Goal: Information Seeking & Learning: Find specific fact

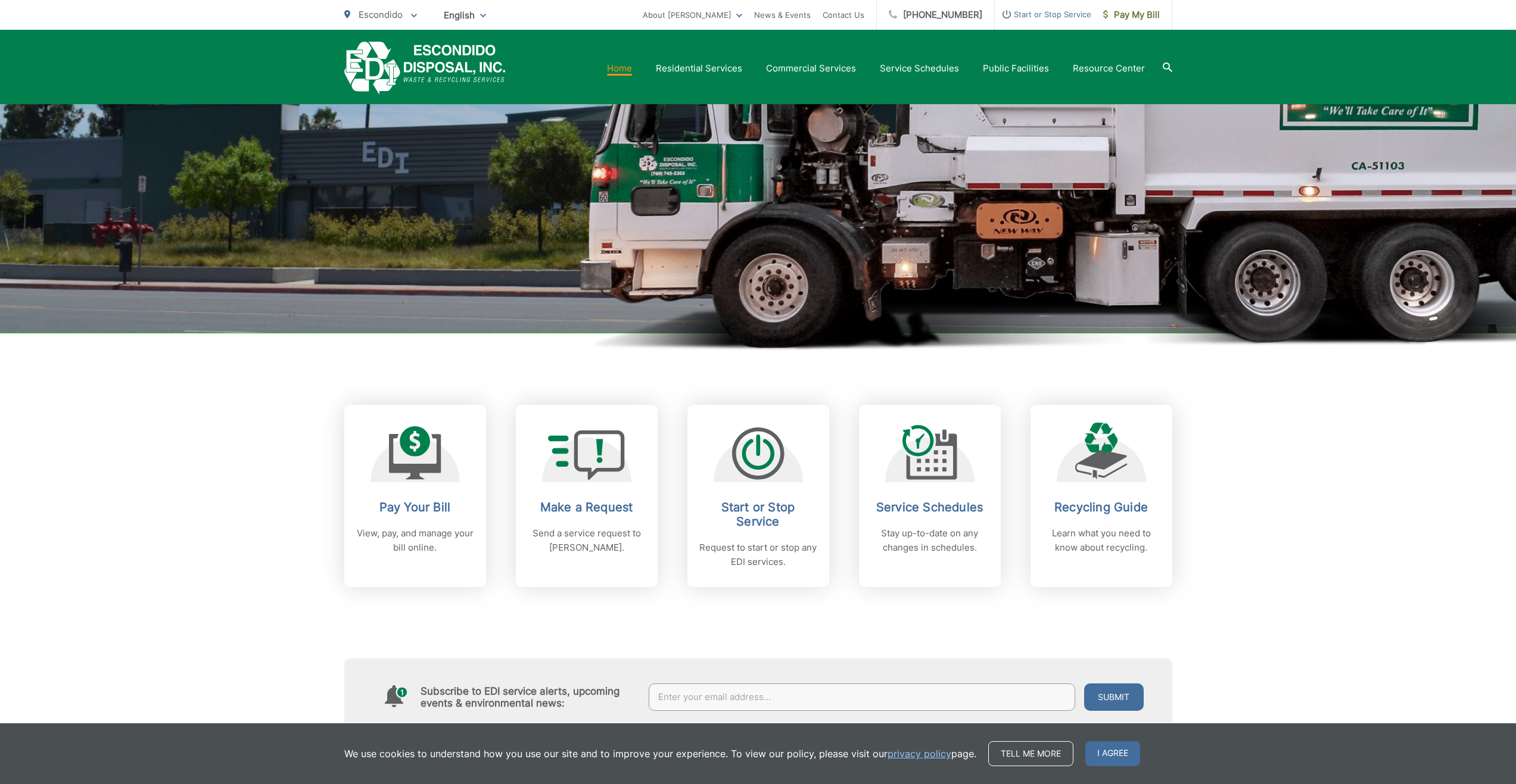
scroll to position [179, 0]
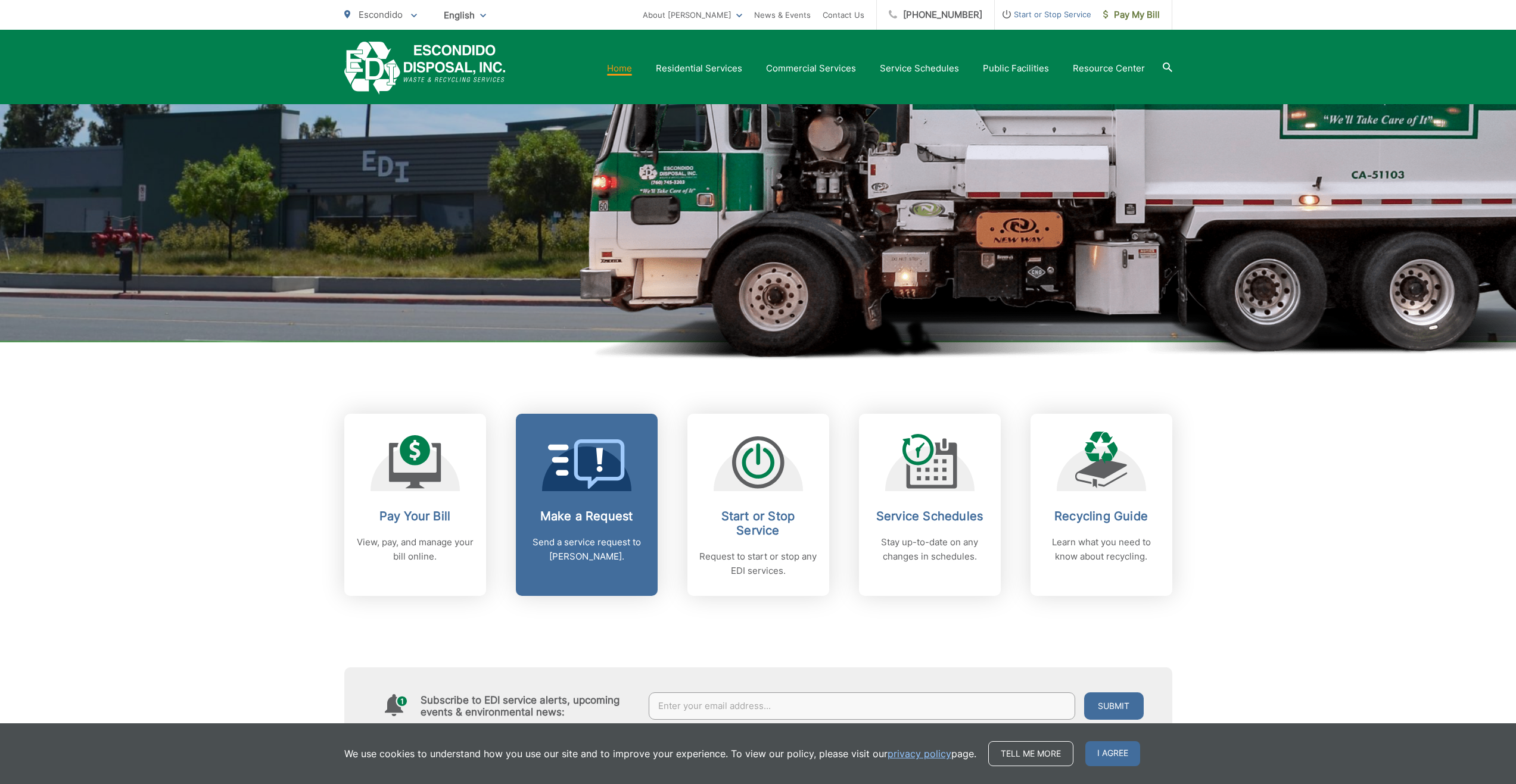
click at [572, 553] on p "Send a service request to EDI." at bounding box center [586, 549] width 118 height 28
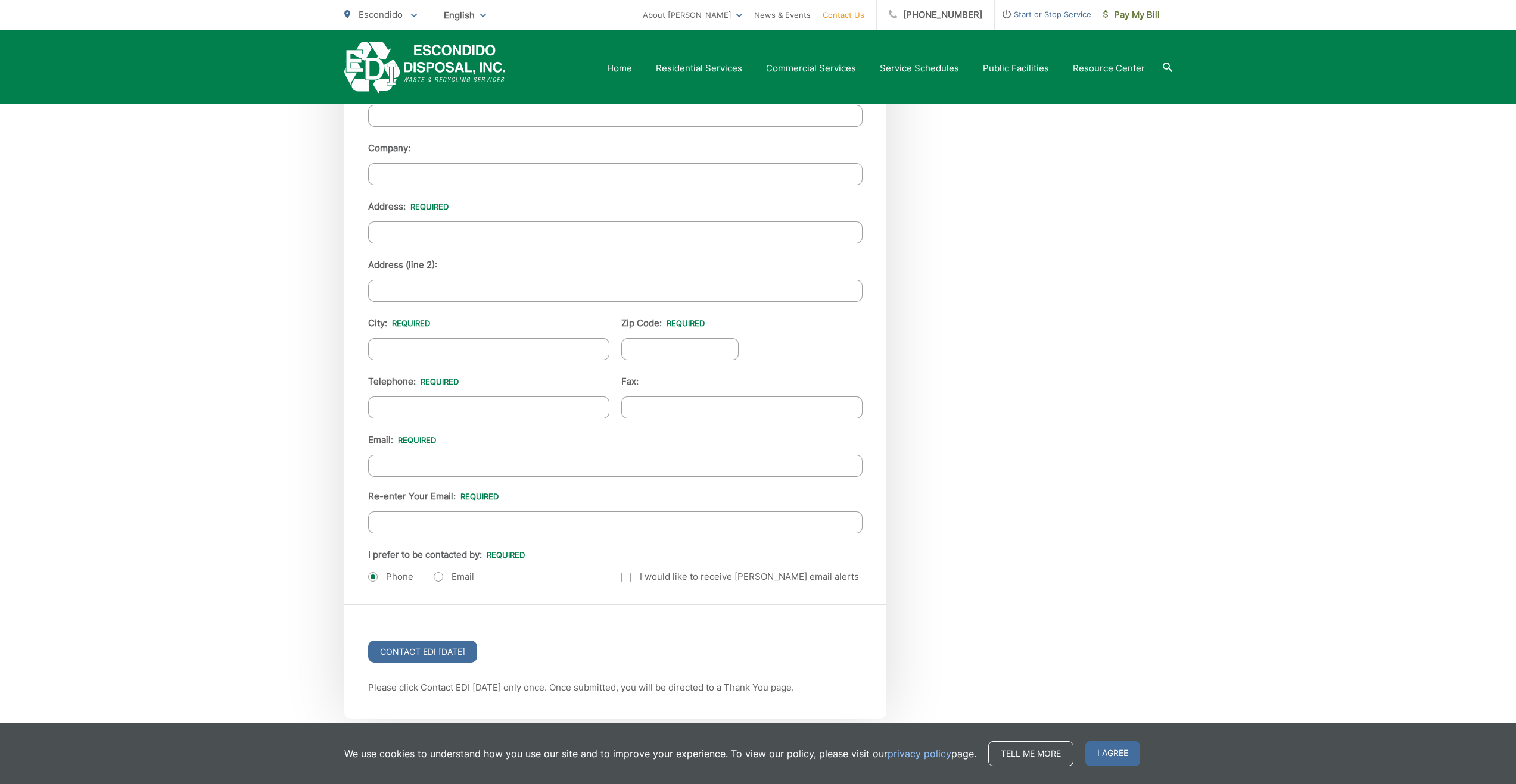
scroll to position [1297, 0]
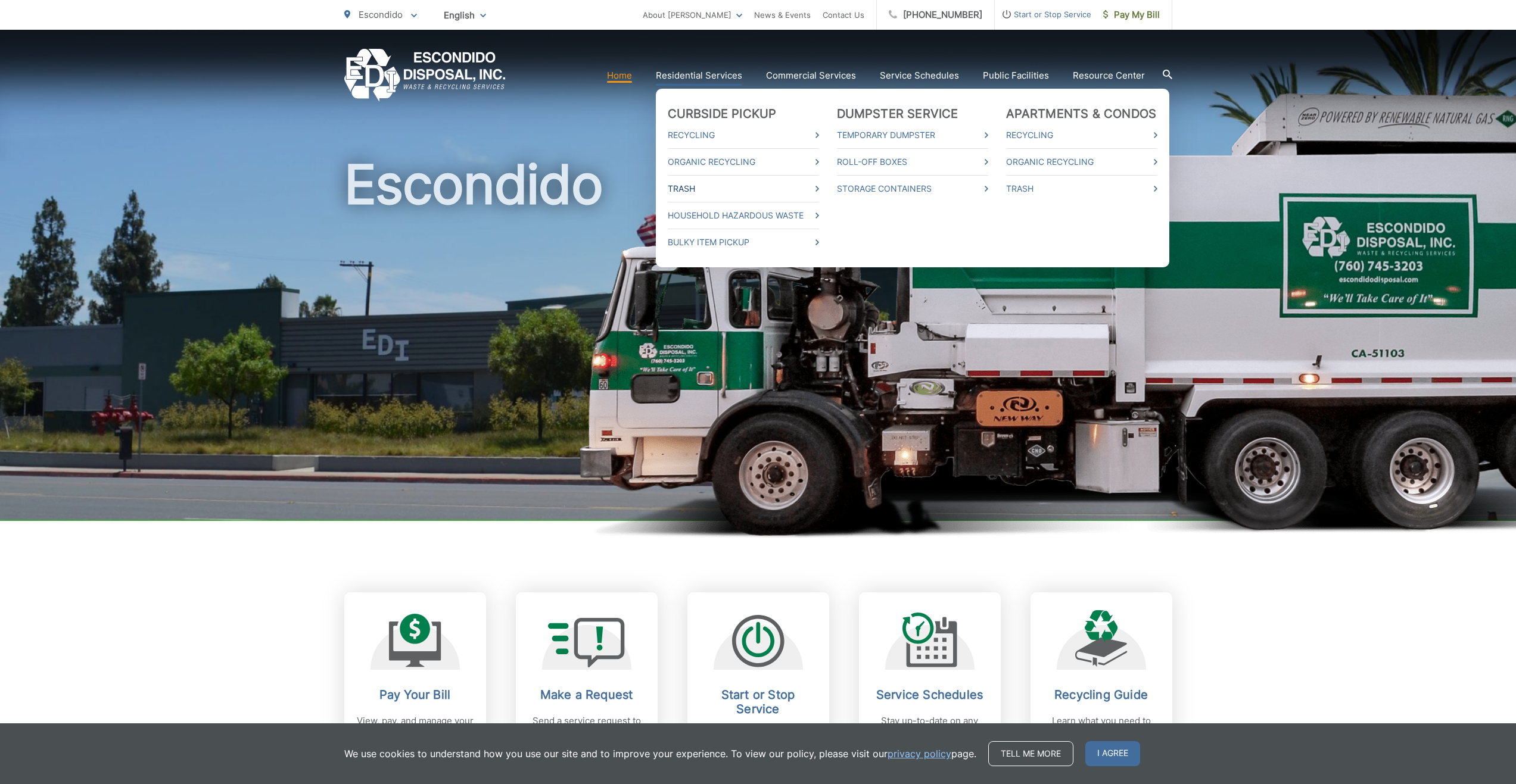
click at [818, 192] on link "Trash" at bounding box center [743, 189] width 151 height 15
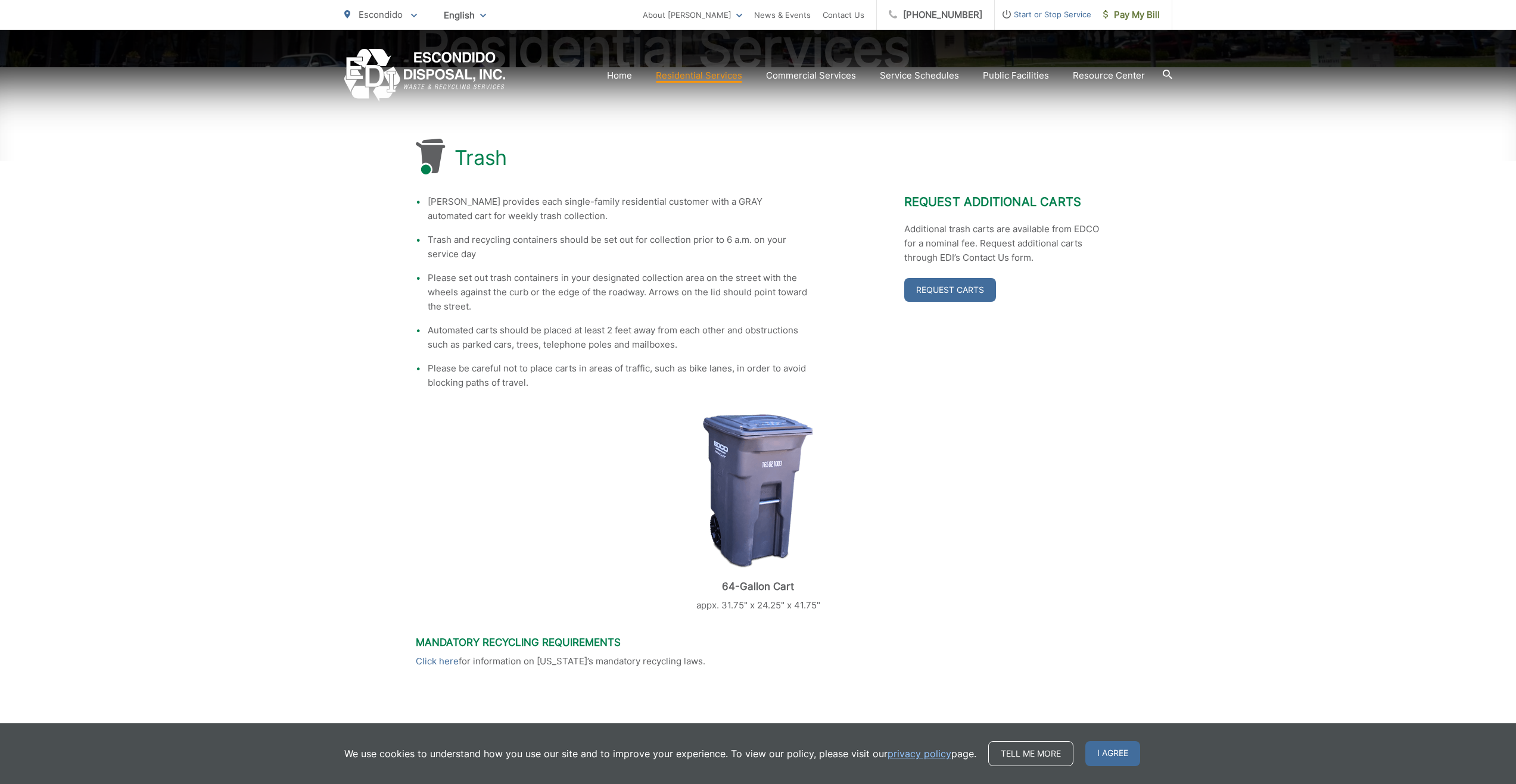
scroll to position [179, 0]
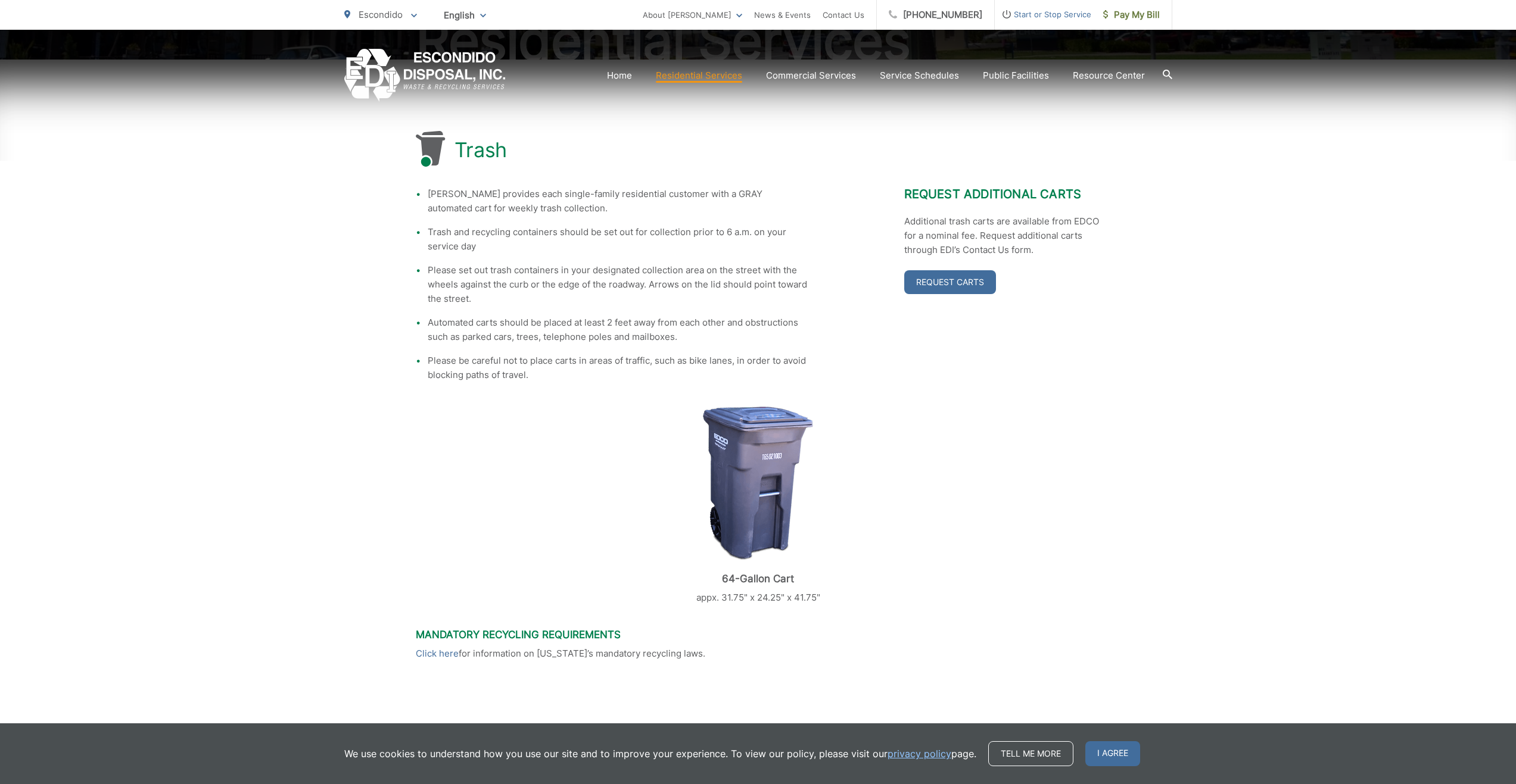
drag, startPoint x: 415, startPoint y: 523, endPoint x: 423, endPoint y: 522, distance: 8.1
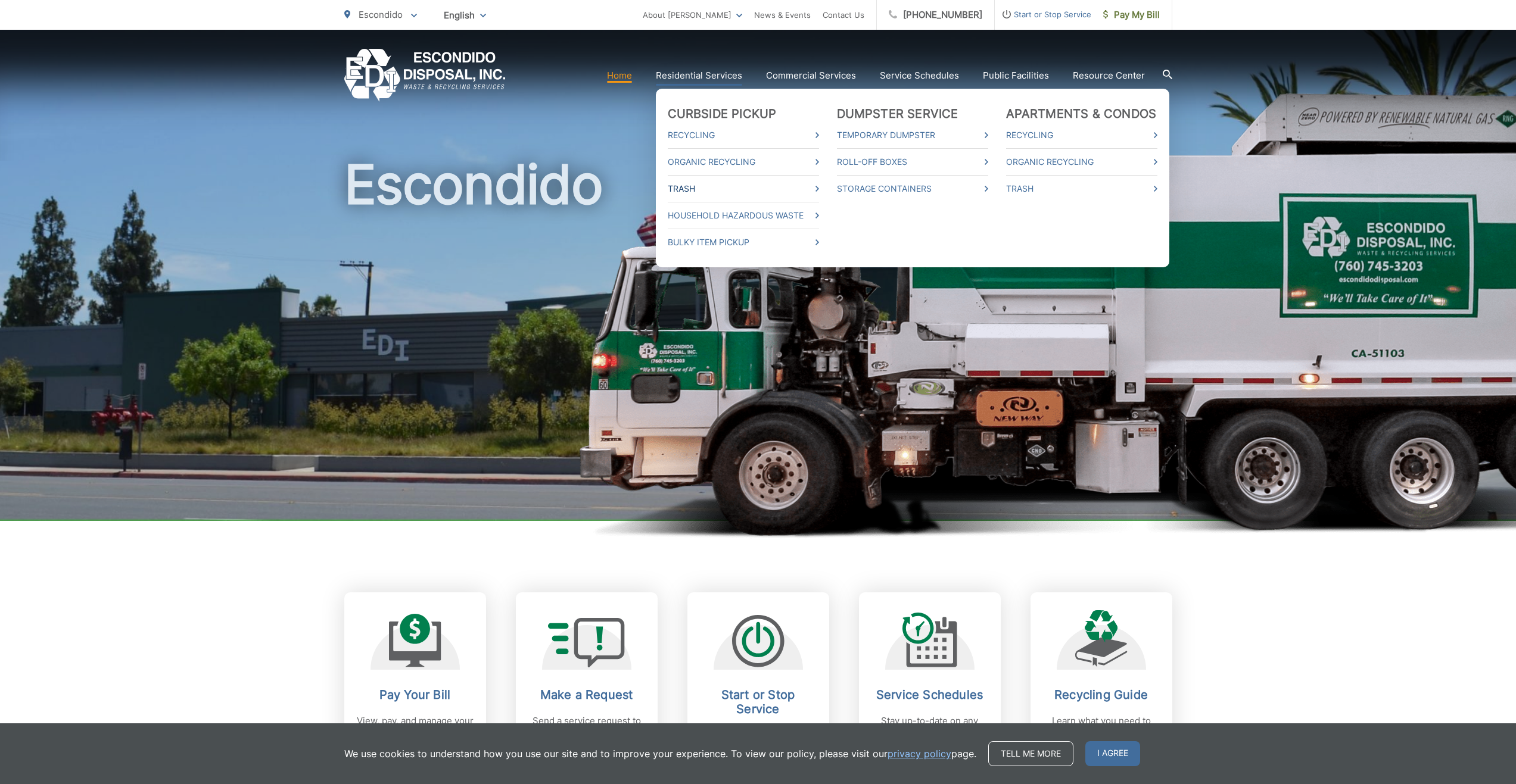
click at [818, 188] on link "Trash" at bounding box center [743, 189] width 151 height 15
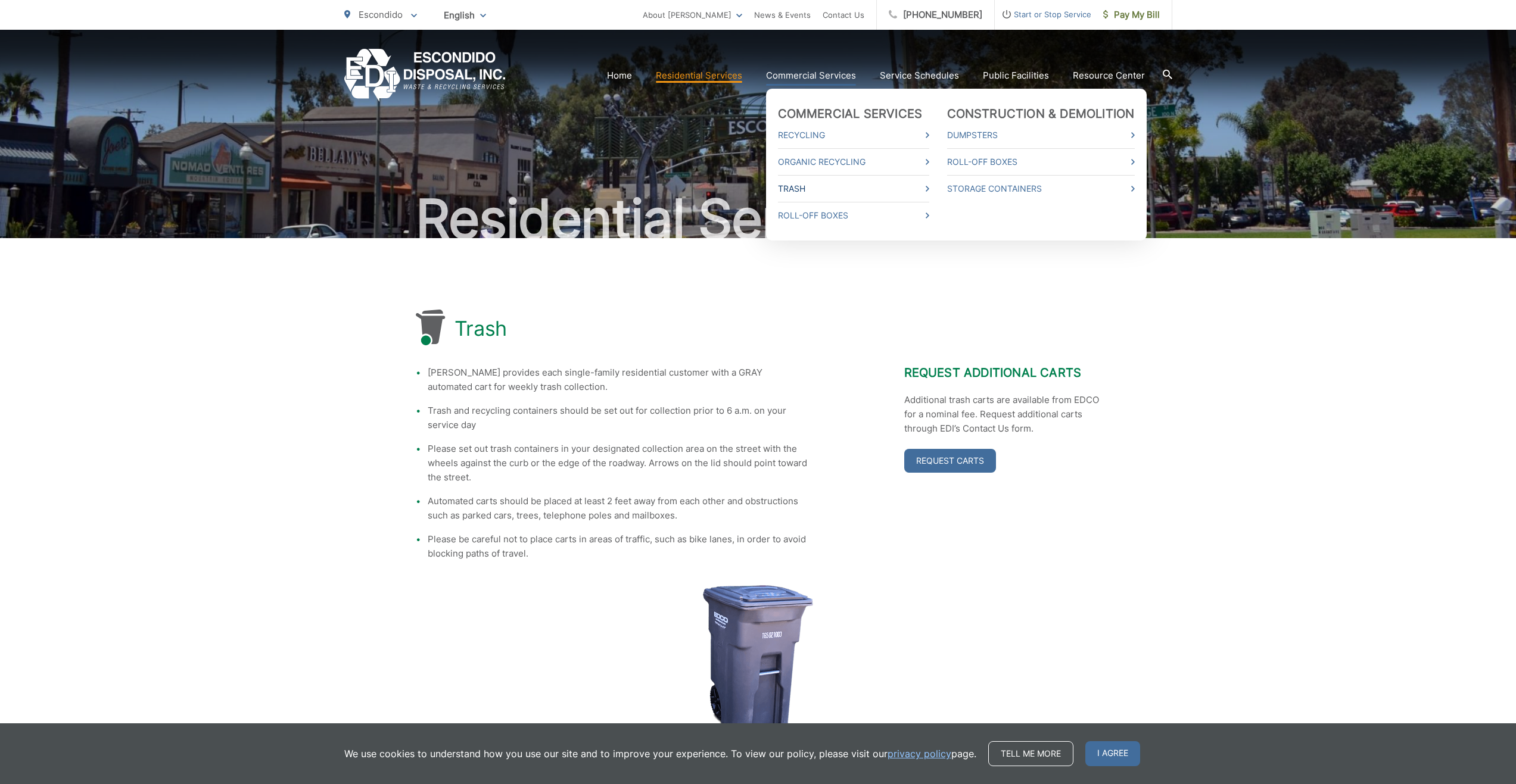
click at [817, 193] on link "Trash" at bounding box center [853, 189] width 151 height 15
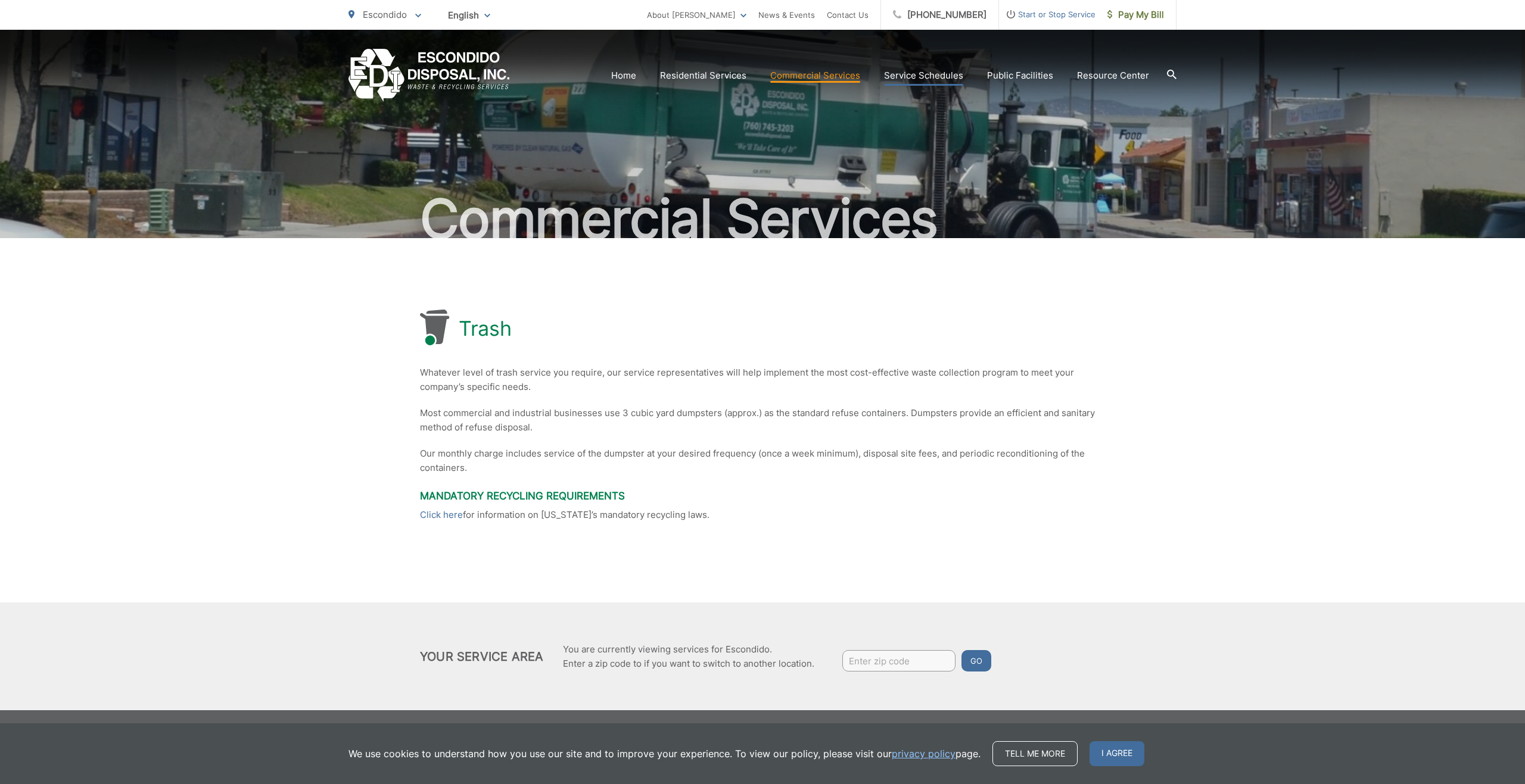
click at [934, 72] on link "Service Schedules" at bounding box center [923, 76] width 79 height 15
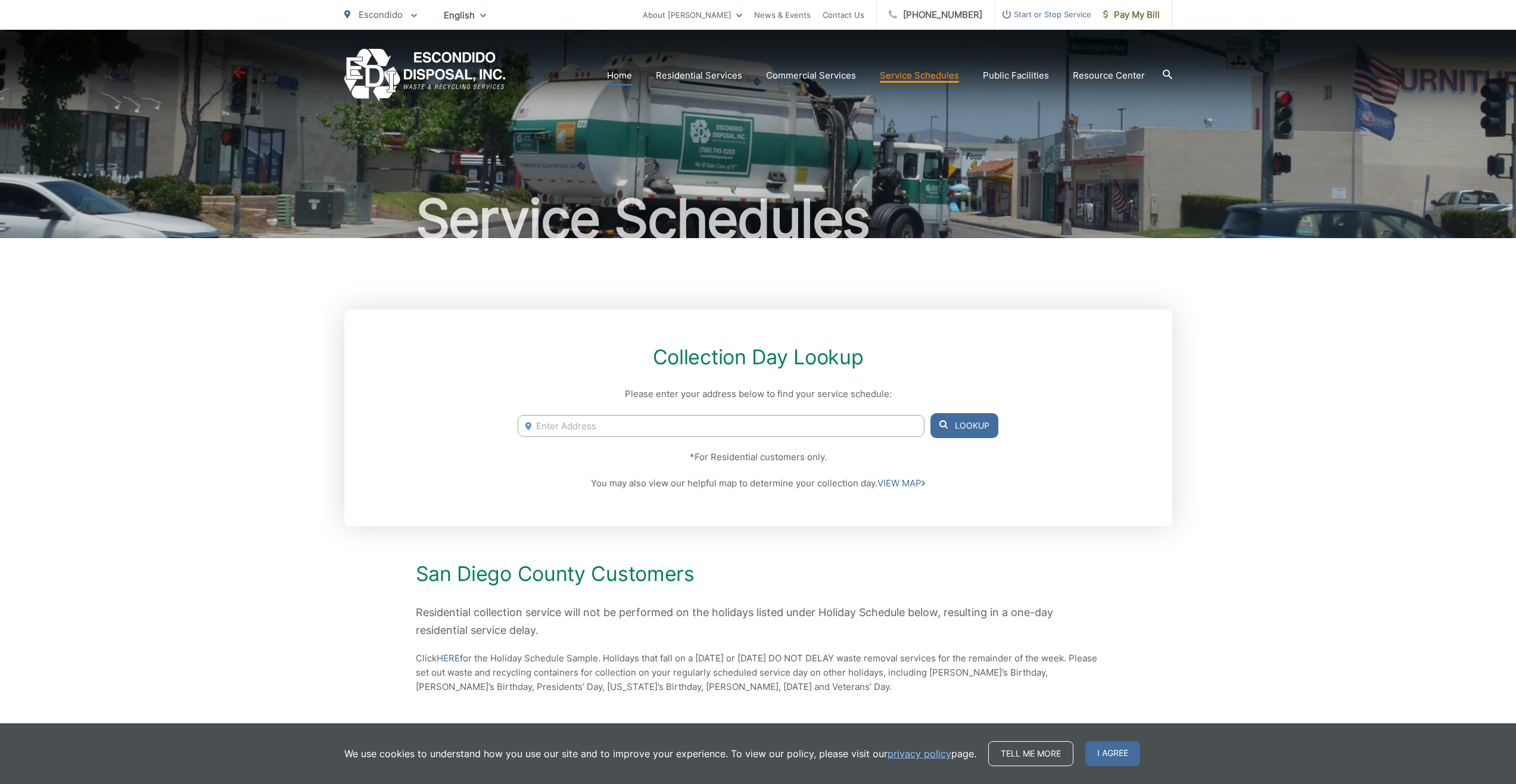
click at [631, 75] on link "Home" at bounding box center [619, 76] width 25 height 15
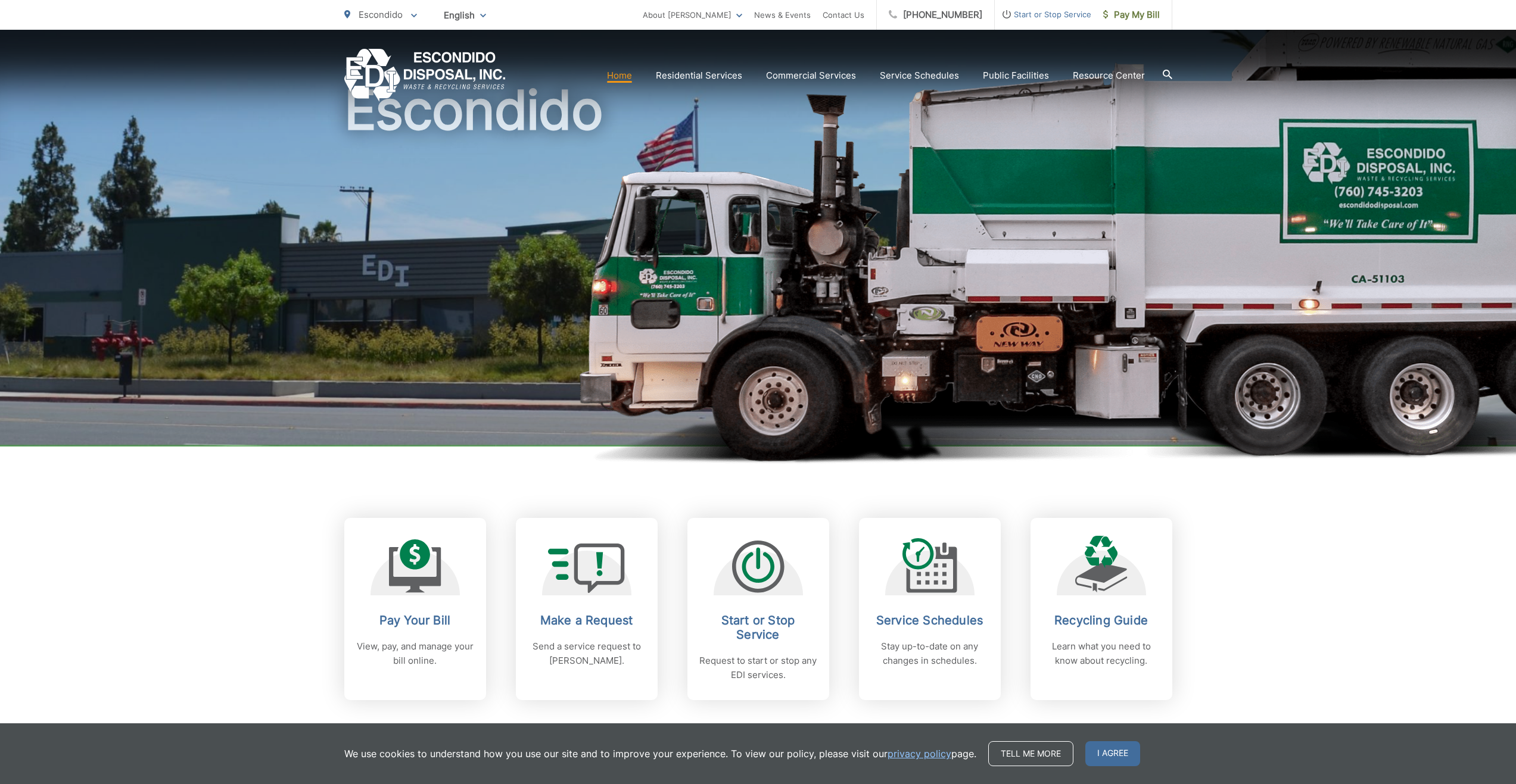
scroll to position [477, 0]
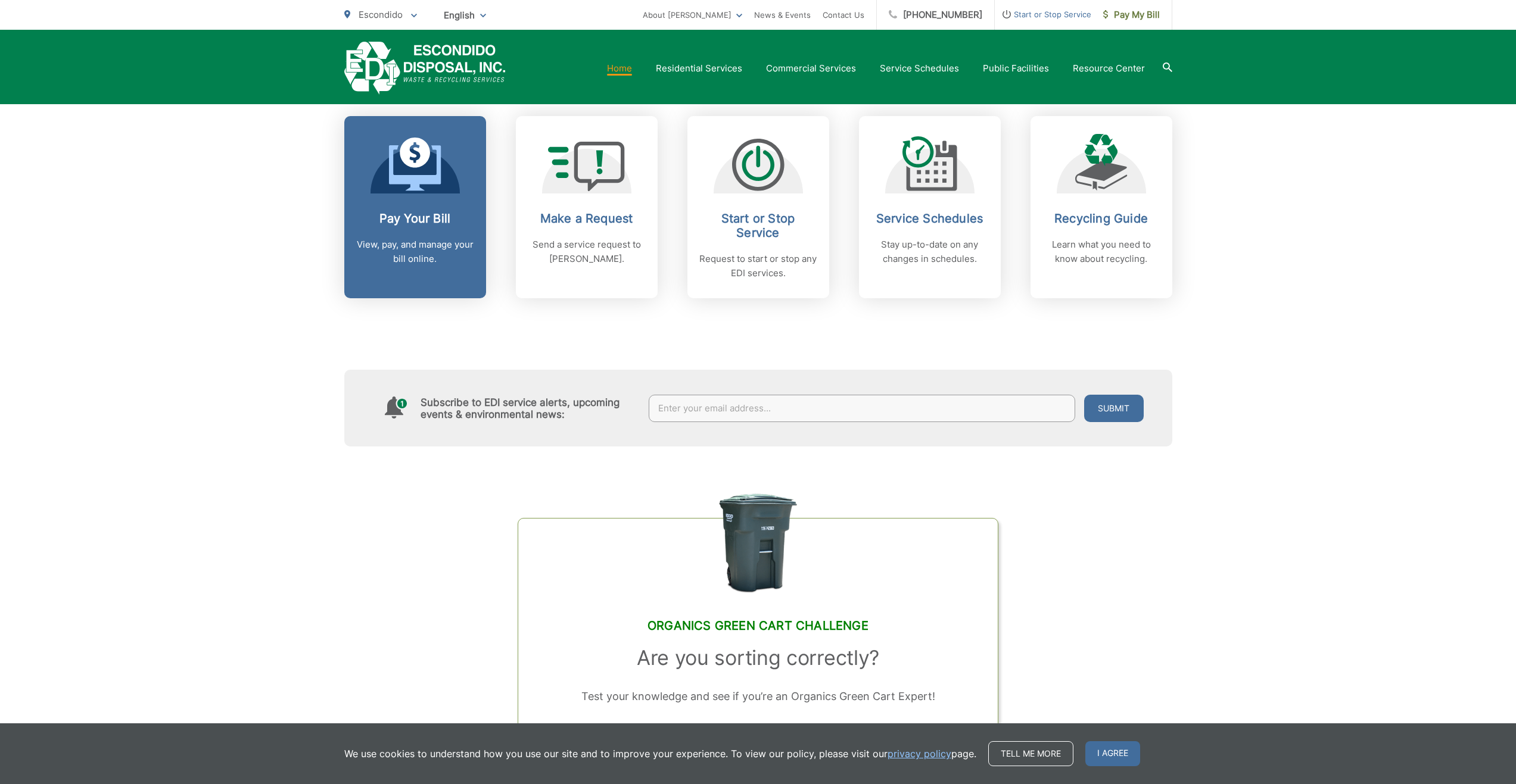
click at [387, 244] on p "View, pay, and manage your bill online." at bounding box center [415, 251] width 118 height 28
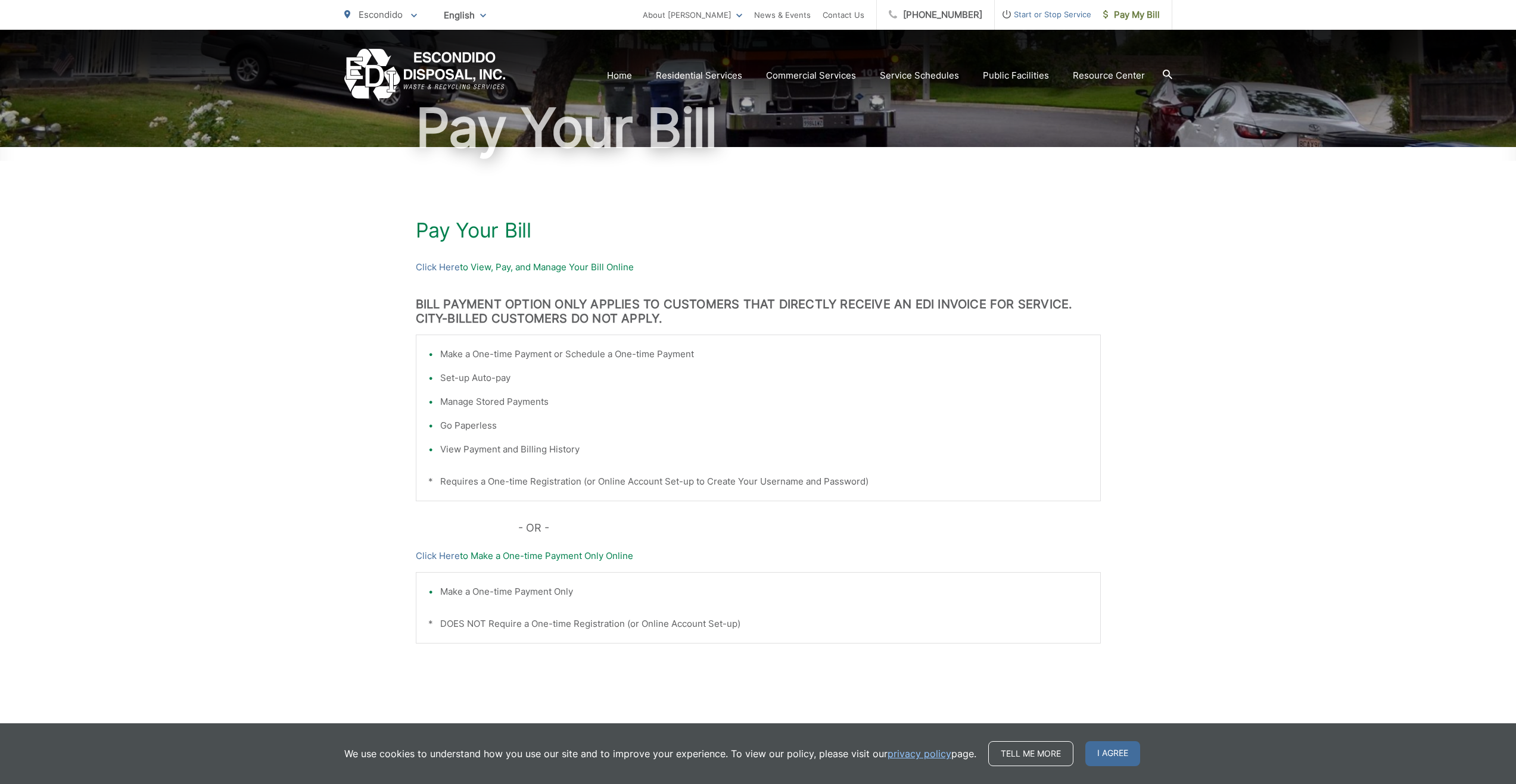
scroll to position [114, 0]
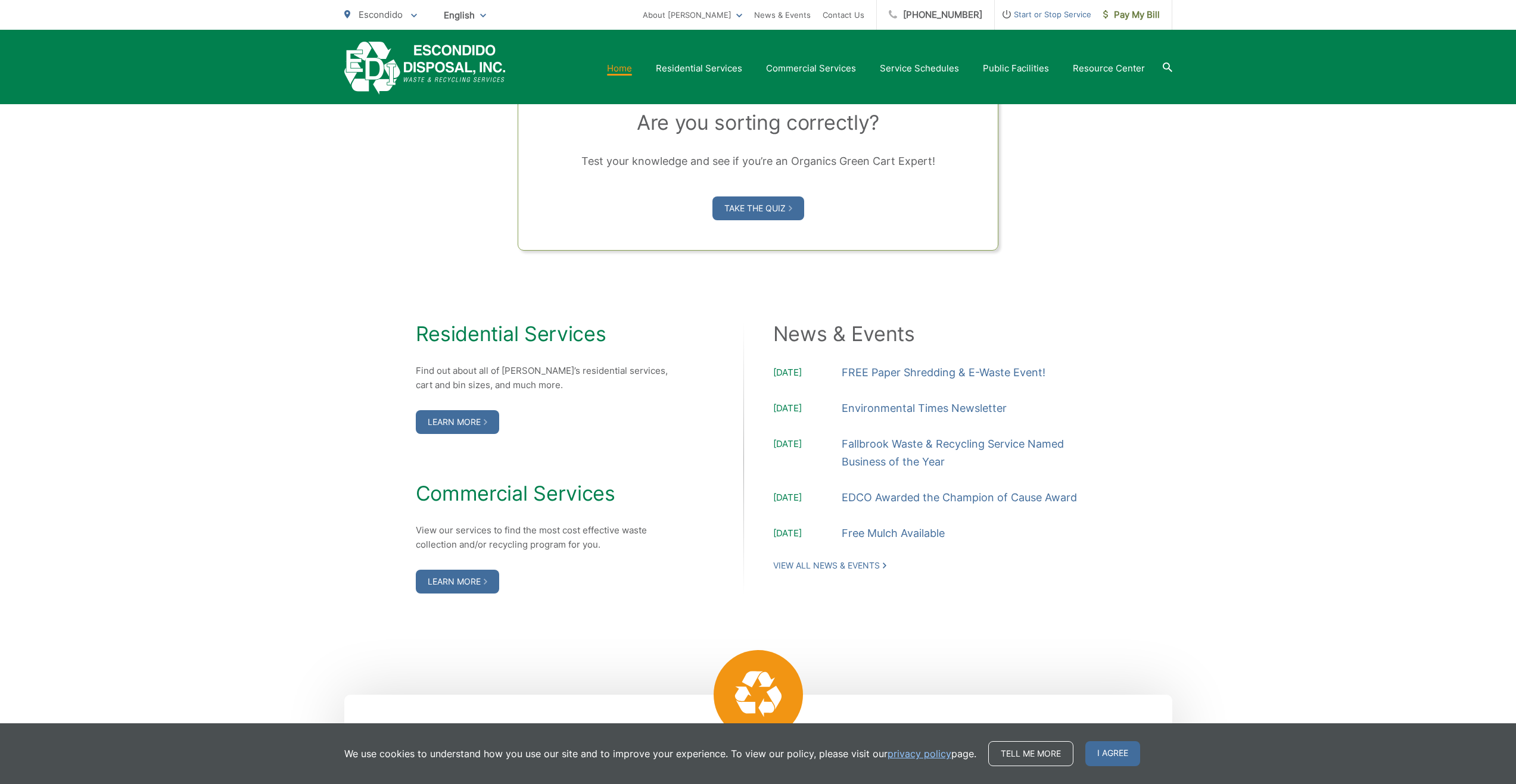
scroll to position [1012, 0]
click at [946, 371] on link "FREE Paper Shredding & E-Waste Event!" at bounding box center [944, 371] width 204 height 17
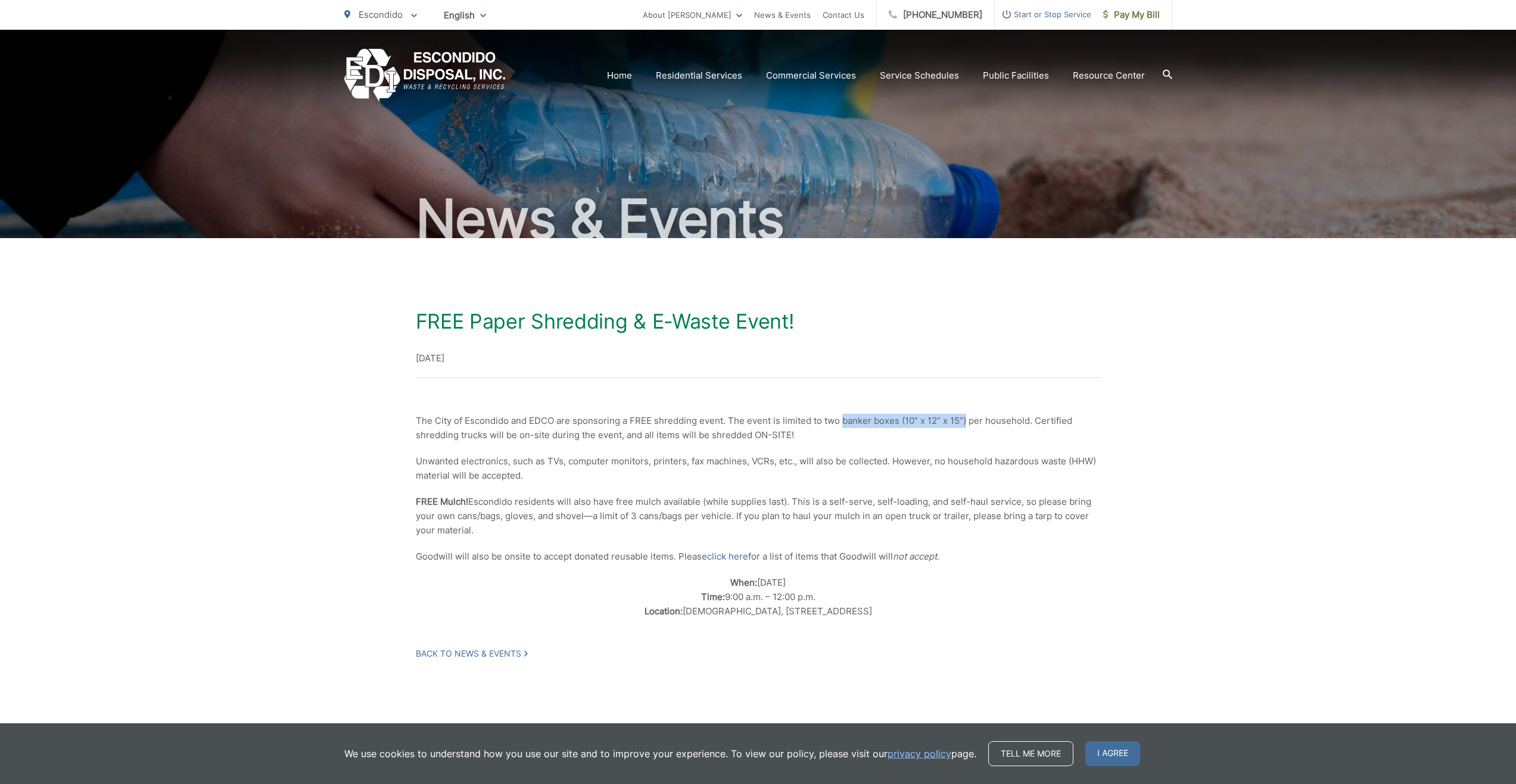
drag, startPoint x: 842, startPoint y: 417, endPoint x: 965, endPoint y: 416, distance: 123.0
click at [965, 416] on p "The City of Escondido and EDCO are sponsoring a FREE shredding event. The event…" at bounding box center [758, 427] width 685 height 28
copy p "banker boxes (10” x 12” x 15”)"
